Goal: Task Accomplishment & Management: Manage account settings

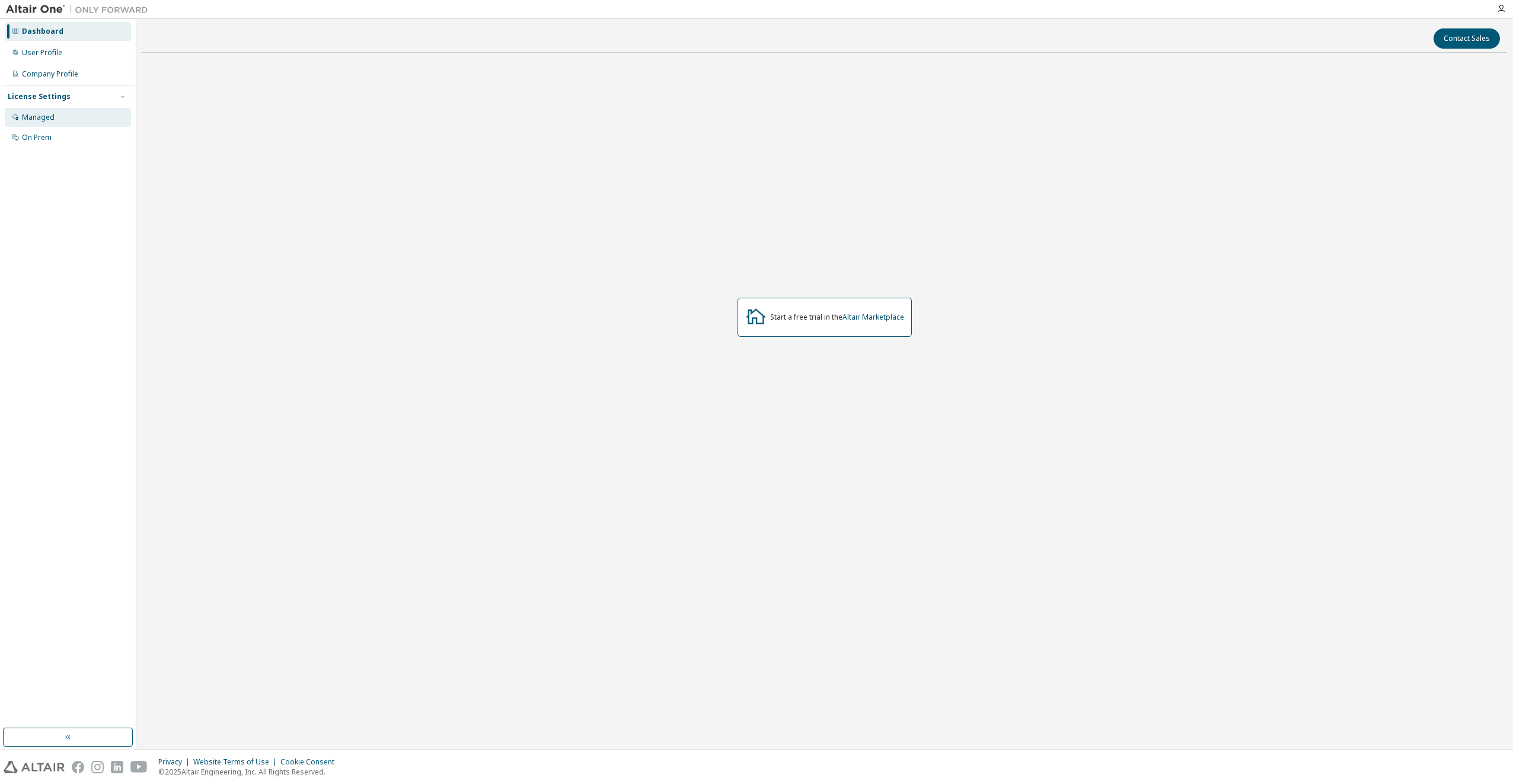
click at [56, 114] on div "Managed" at bounding box center [68, 117] width 126 height 19
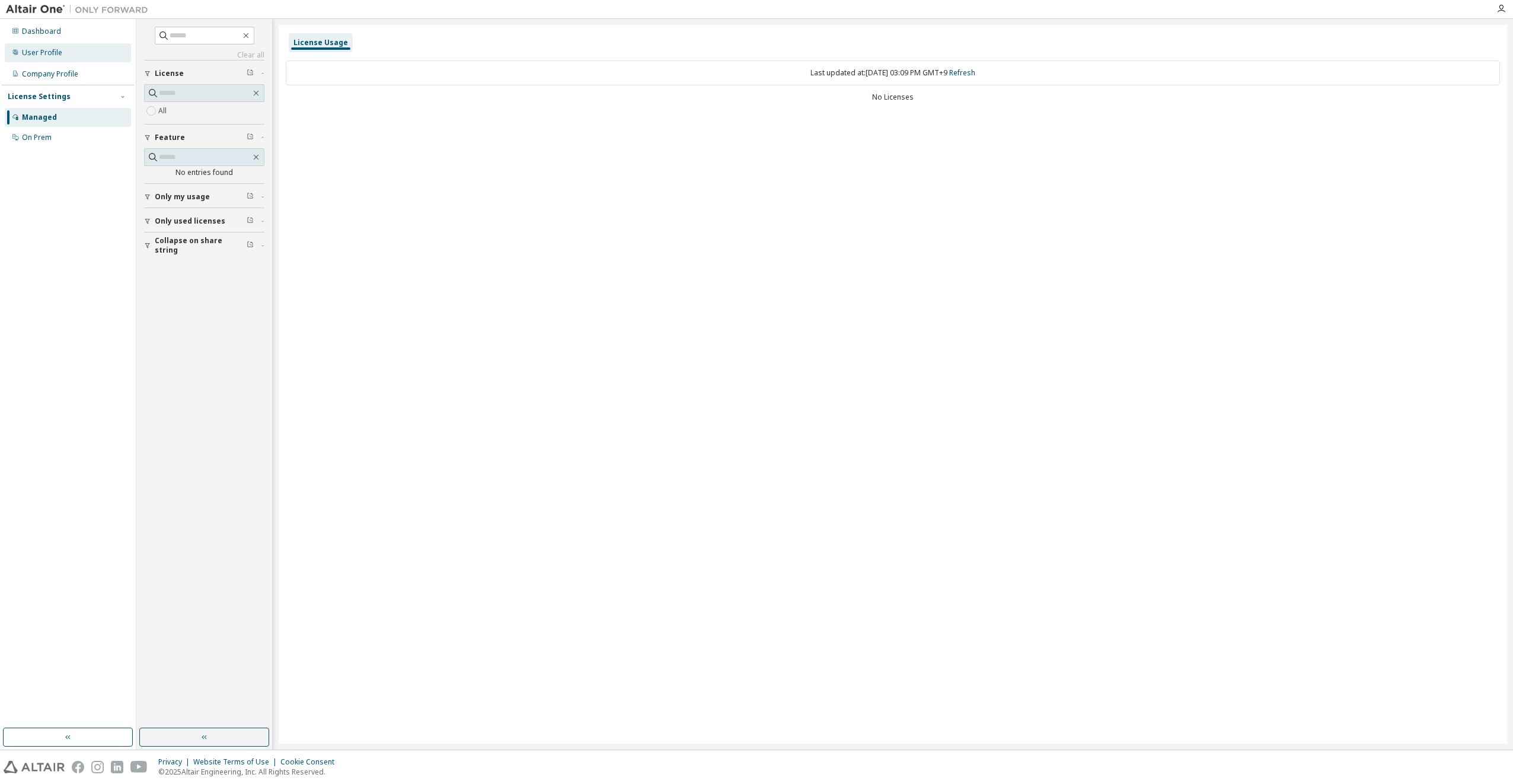
click at [84, 59] on div "User Profile" at bounding box center [68, 53] width 126 height 19
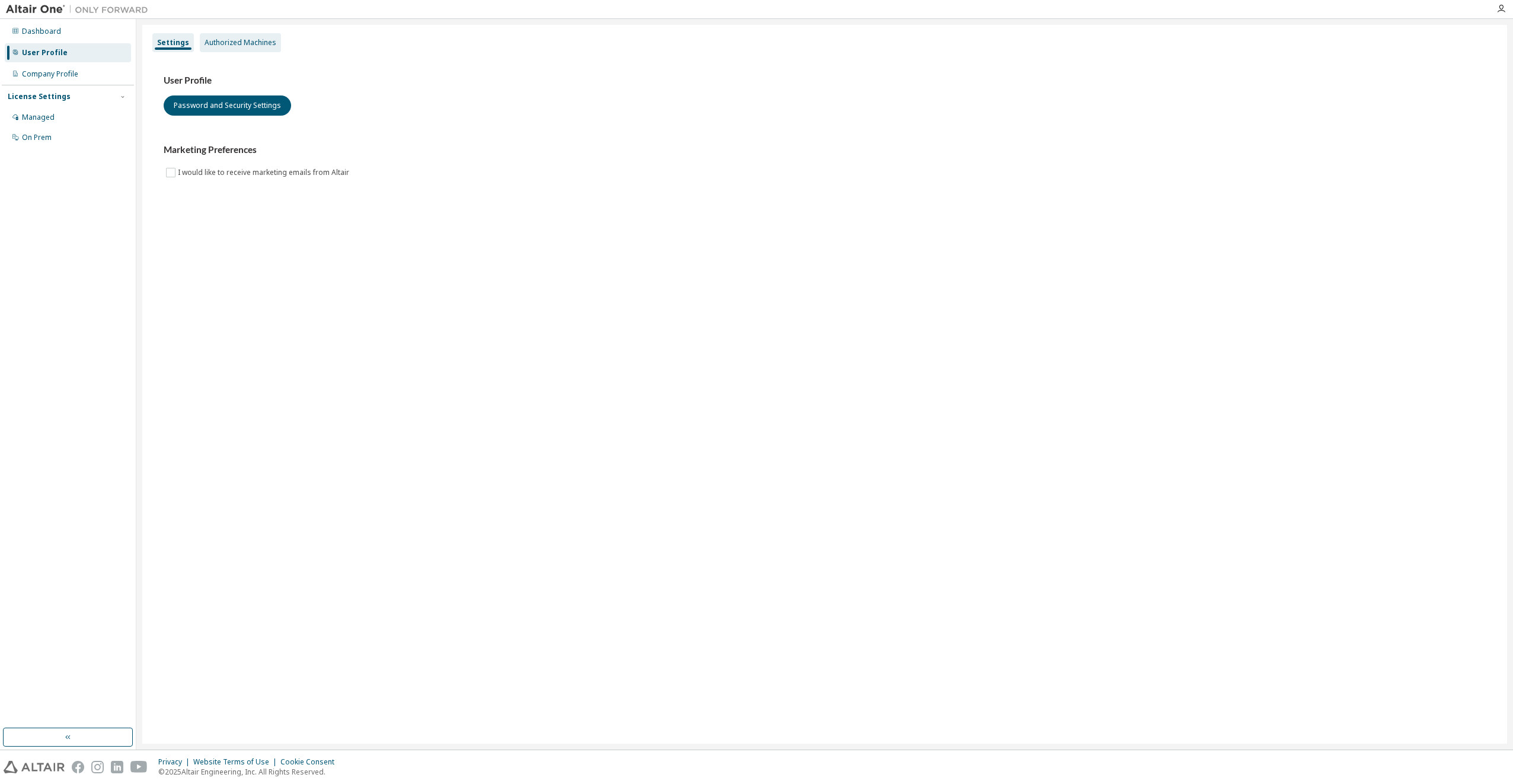
click at [259, 43] on div "Authorized Machines" at bounding box center [241, 43] width 72 height 10
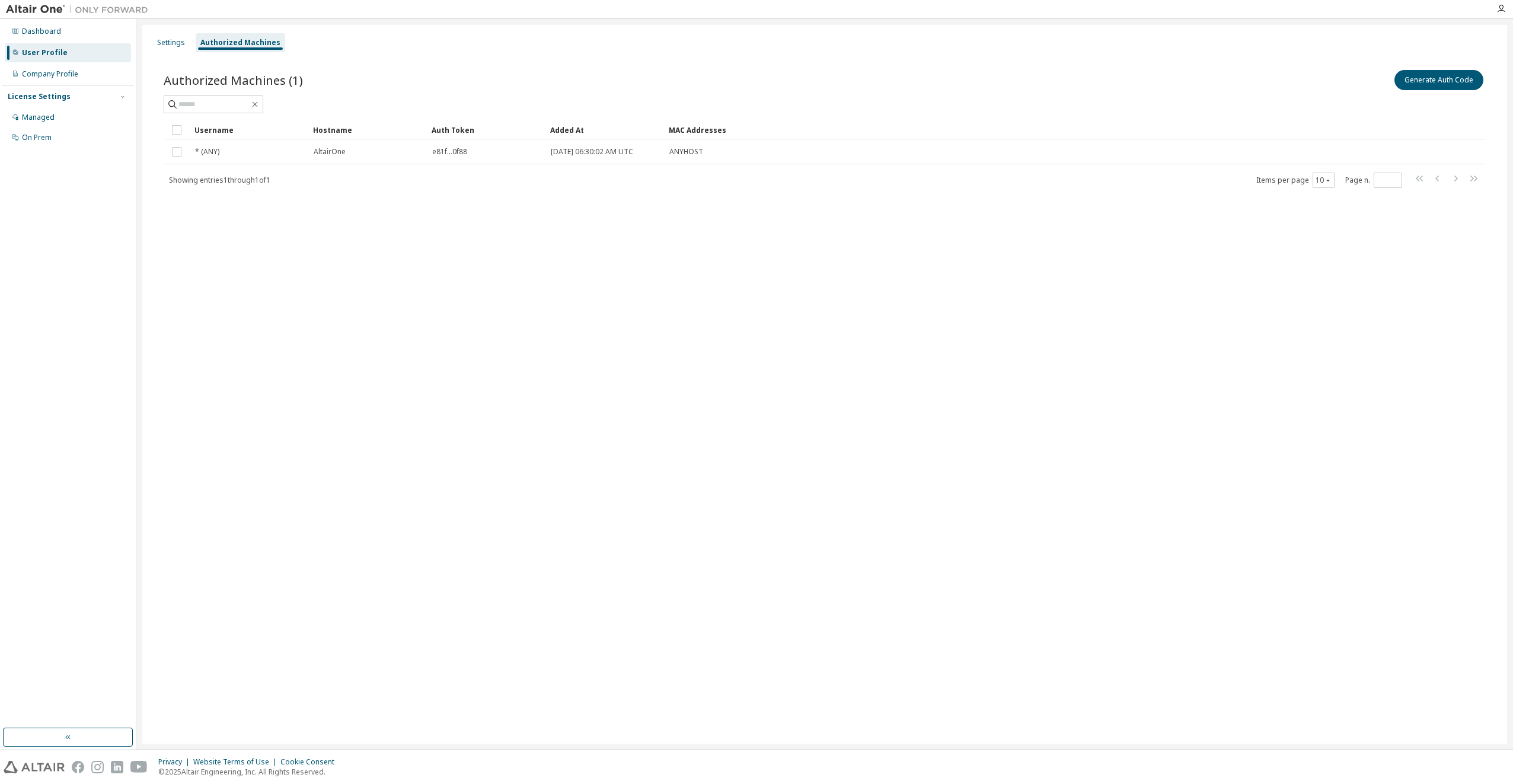
click at [484, 192] on div "Authorized Machines (1) Generate Auth Code Clear Load Save Save As Field Operat…" at bounding box center [825, 136] width 1351 height 166
click at [178, 49] on div "Settings" at bounding box center [171, 42] width 37 height 19
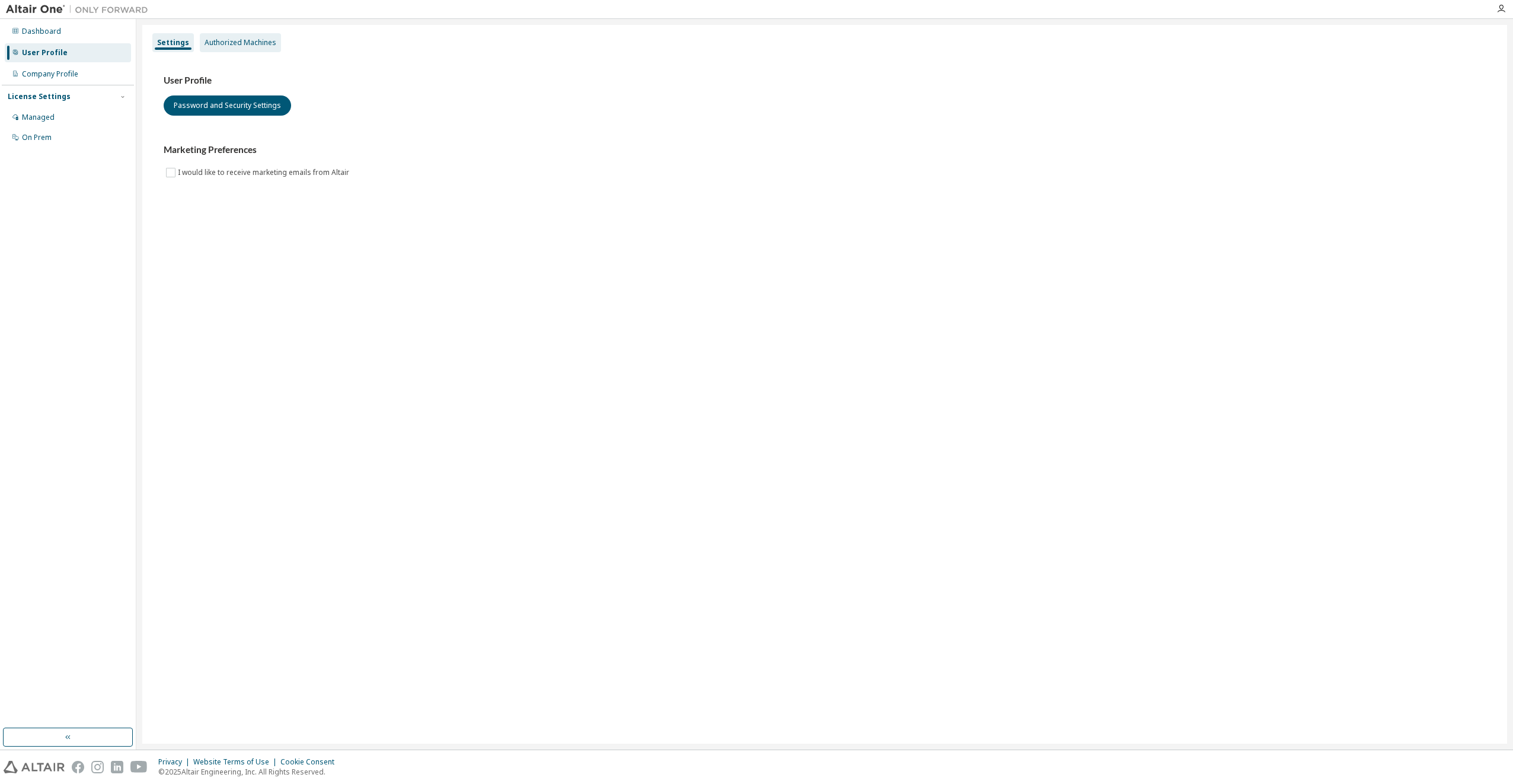
click at [214, 48] on div "Authorized Machines" at bounding box center [240, 42] width 81 height 19
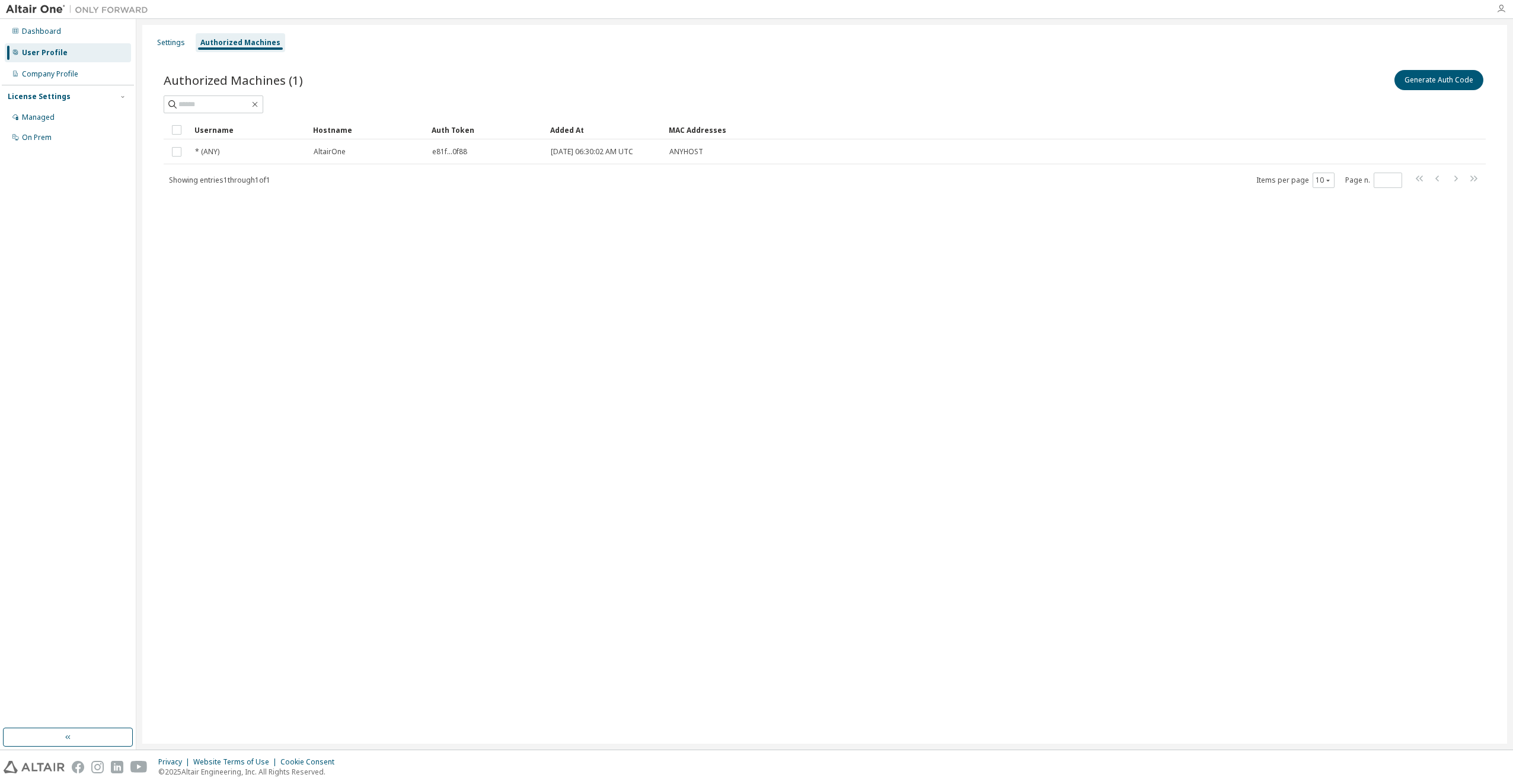
click at [1499, 9] on icon "button" at bounding box center [1501, 9] width 10 height 10
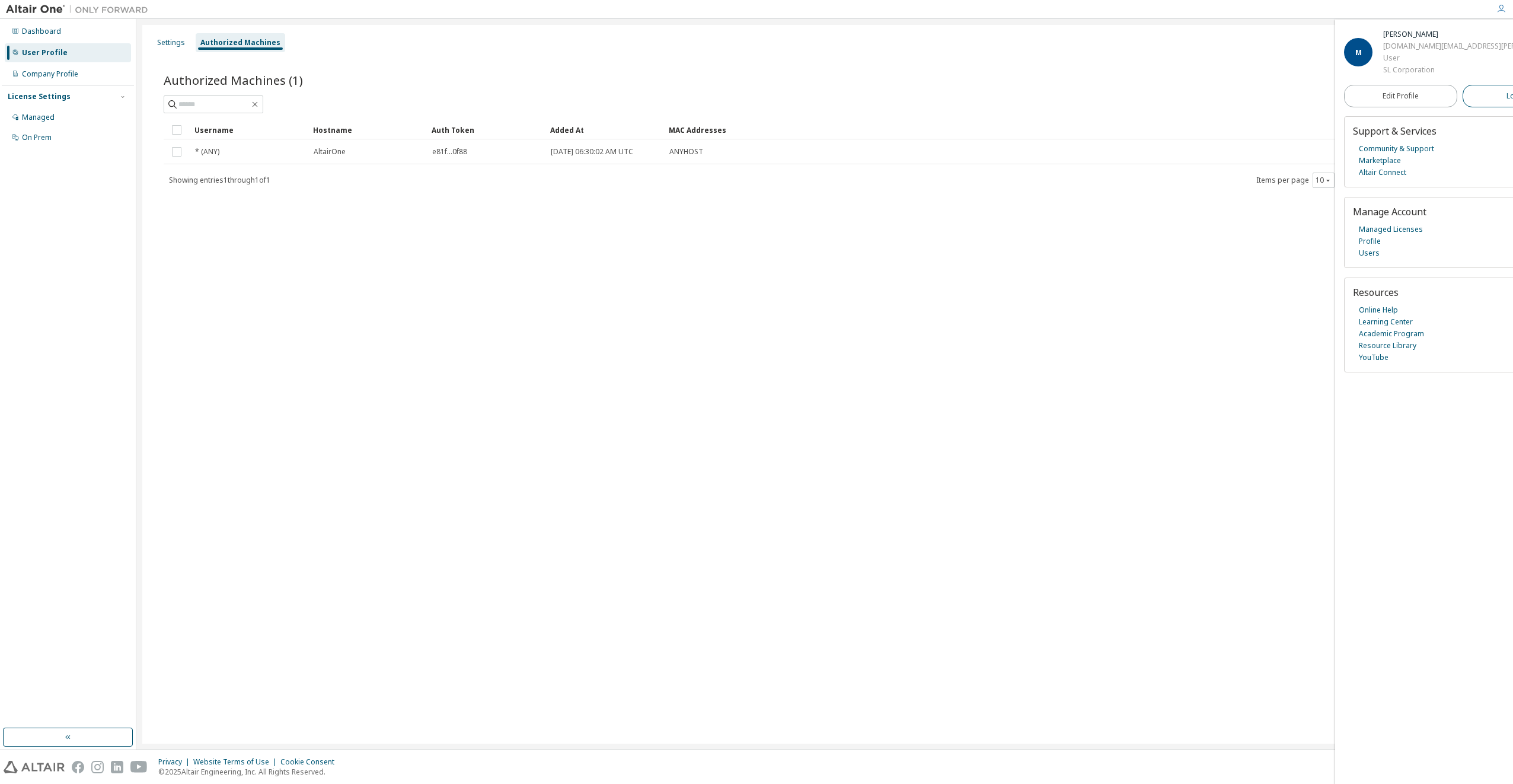
click at [1507, 101] on span "Logout" at bounding box center [1519, 95] width 24 height 12
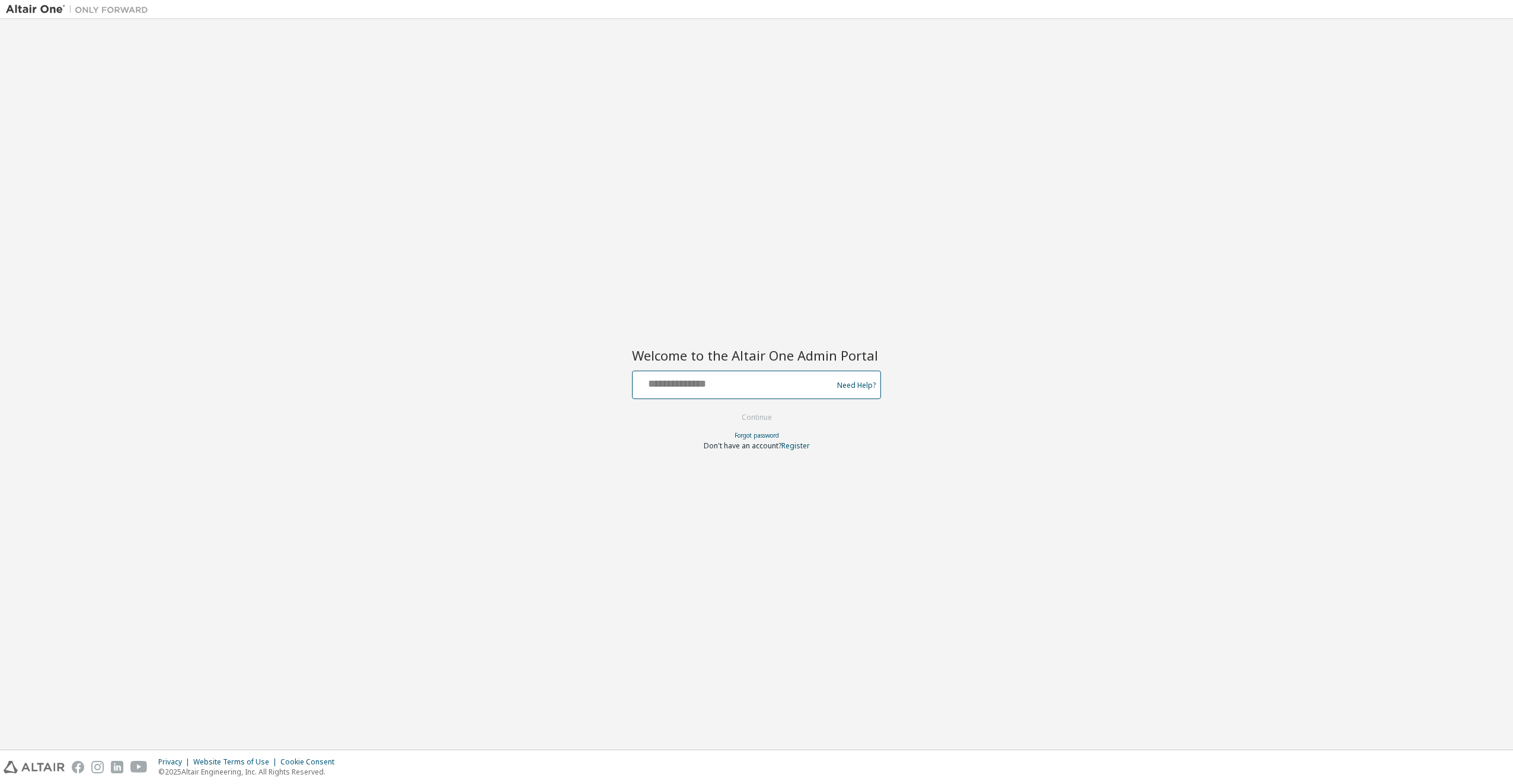
click at [734, 384] on input "text" at bounding box center [734, 382] width 194 height 17
type input "**********"
click at [752, 384] on input "**********" at bounding box center [734, 382] width 194 height 17
click at [747, 418] on button "Continue" at bounding box center [757, 417] width 55 height 18
